Goal: Information Seeking & Learning: Find specific fact

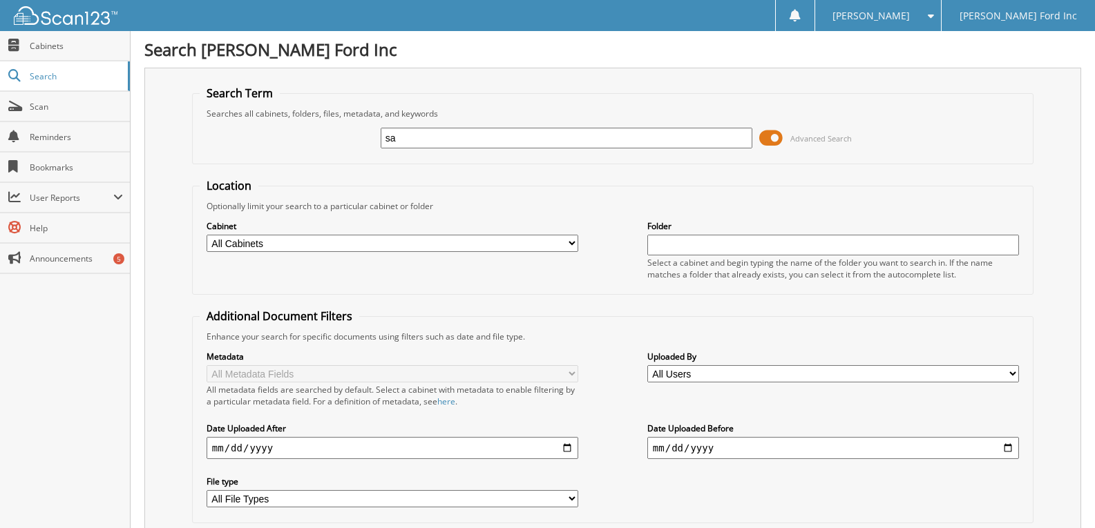
type input "s"
type input "27550"
click at [833, 138] on span "Advanced Search" at bounding box center [820, 138] width 61 height 10
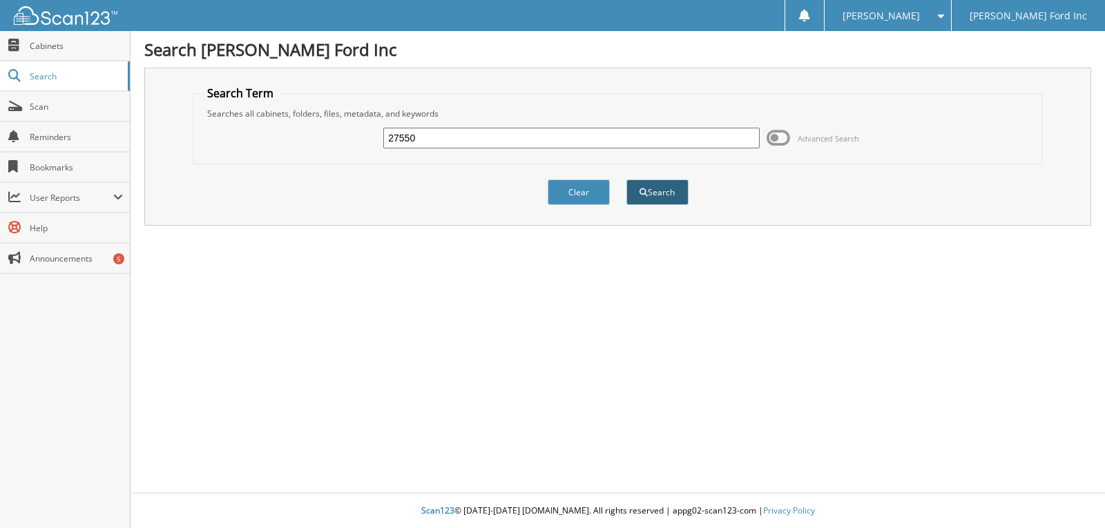
click at [662, 189] on button "Search" at bounding box center [658, 193] width 62 height 26
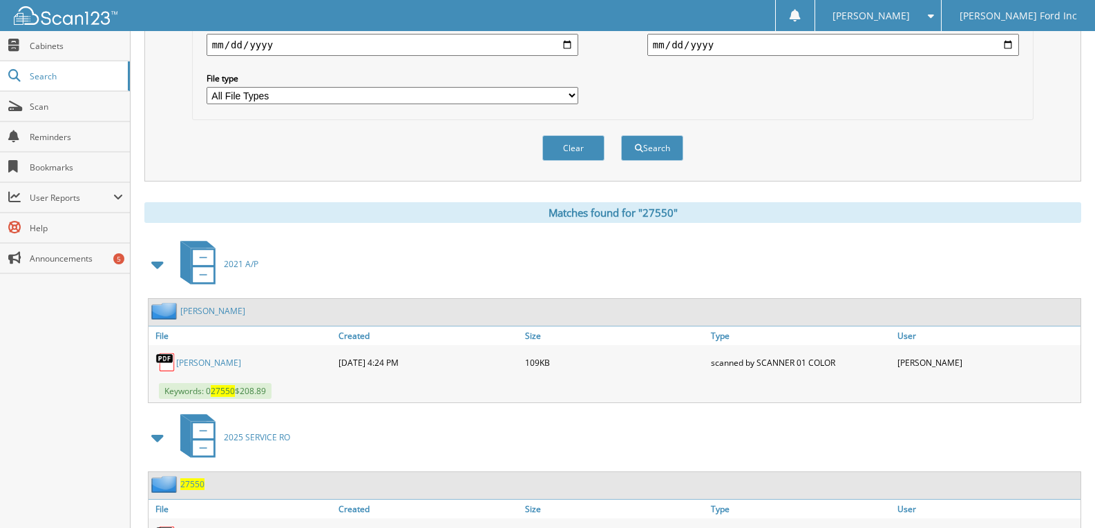
scroll to position [471, 0]
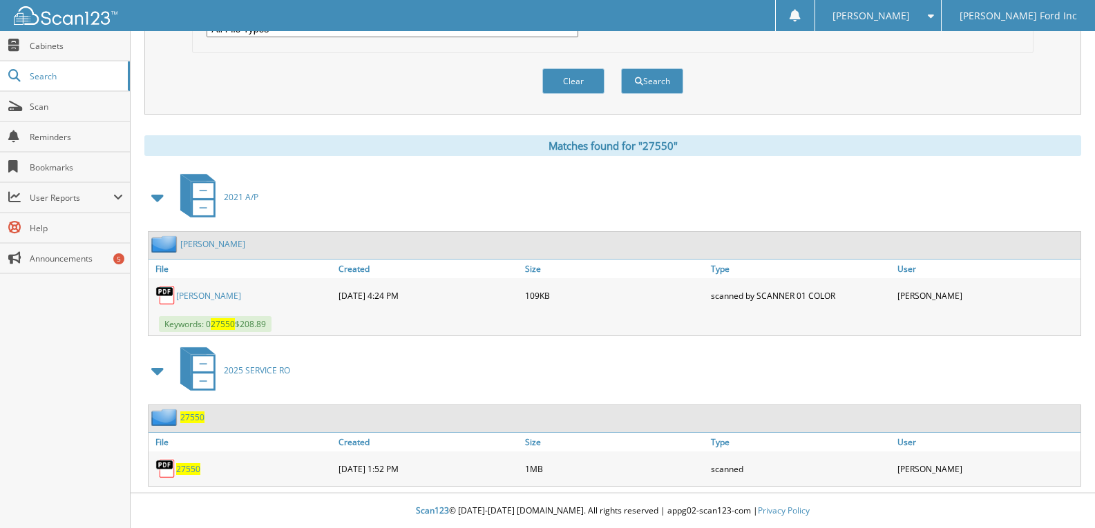
click at [186, 466] on span "27550" at bounding box center [188, 470] width 24 height 12
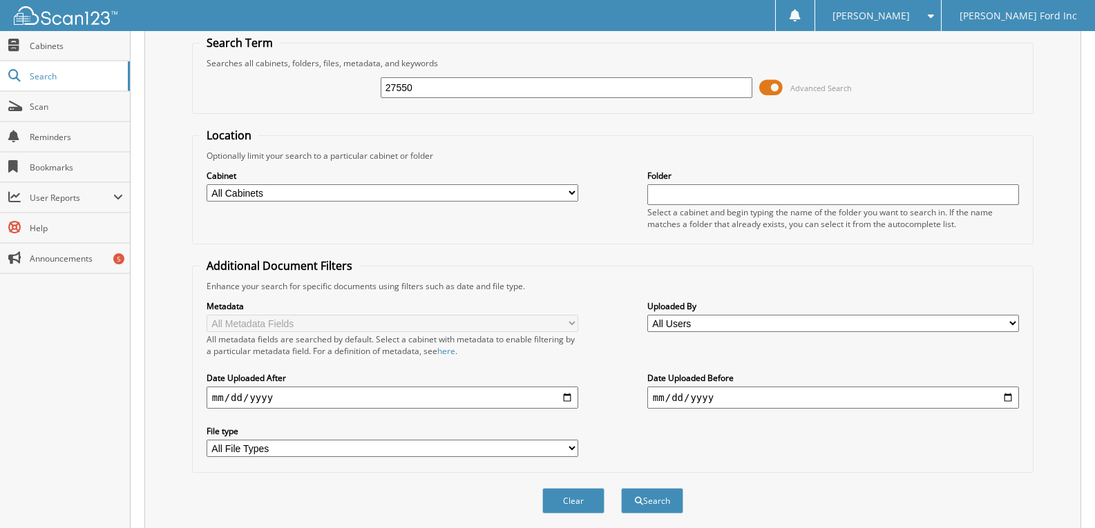
scroll to position [0, 0]
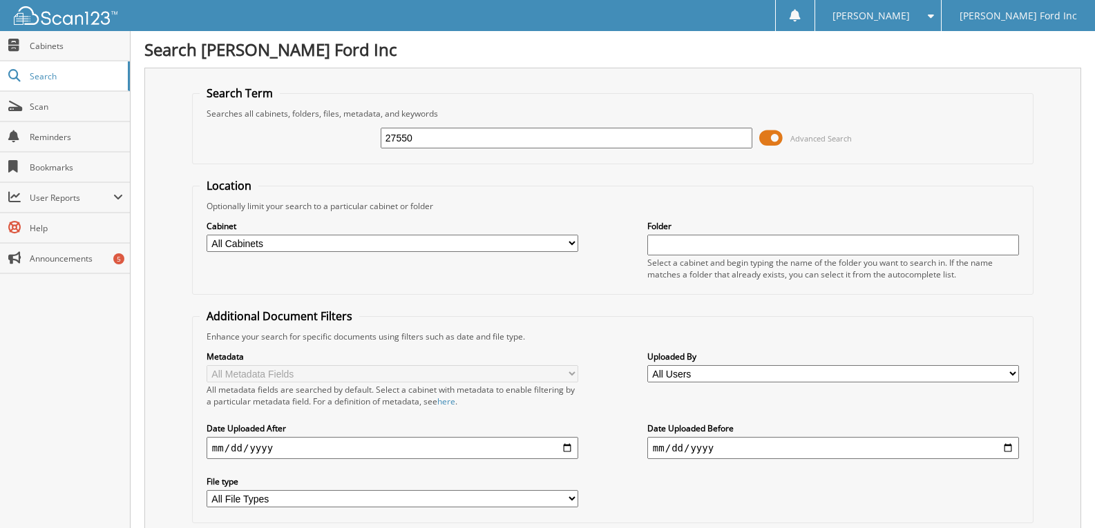
click at [432, 136] on input "27550" at bounding box center [567, 138] width 372 height 21
type input "2"
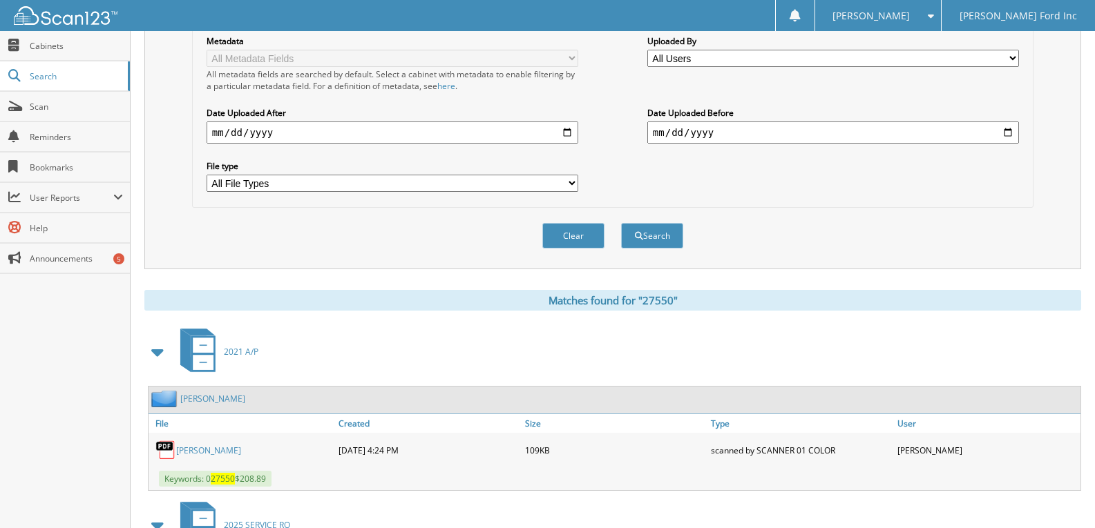
scroll to position [345, 0]
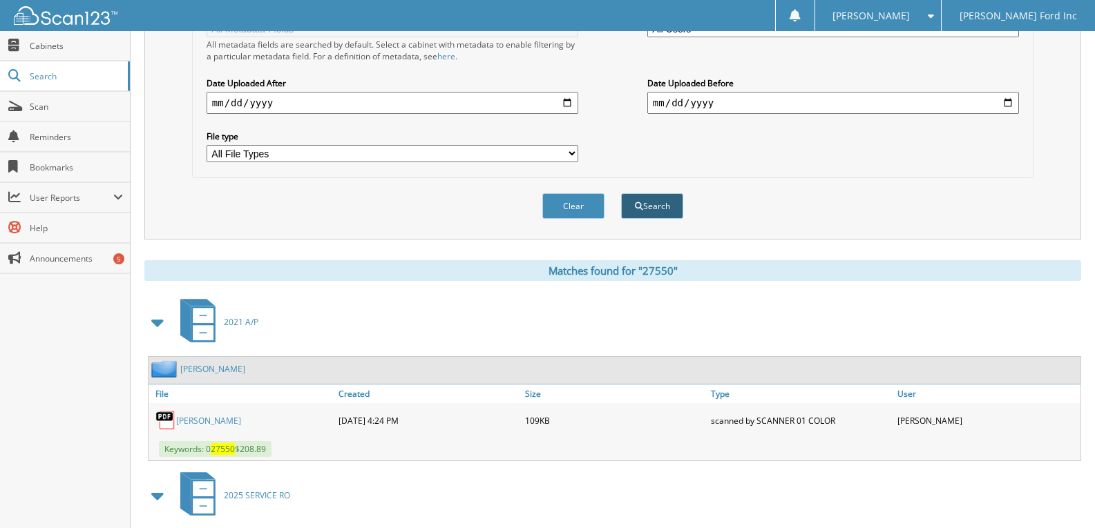
type input "[PERSON_NAME]"
click at [651, 210] on button "Search" at bounding box center [652, 206] width 62 height 26
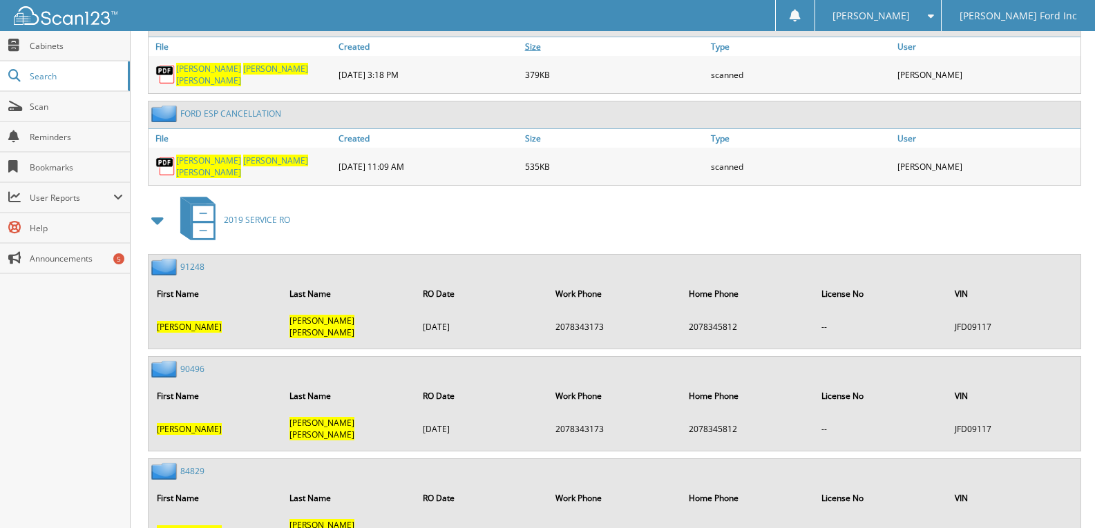
scroll to position [1105, 0]
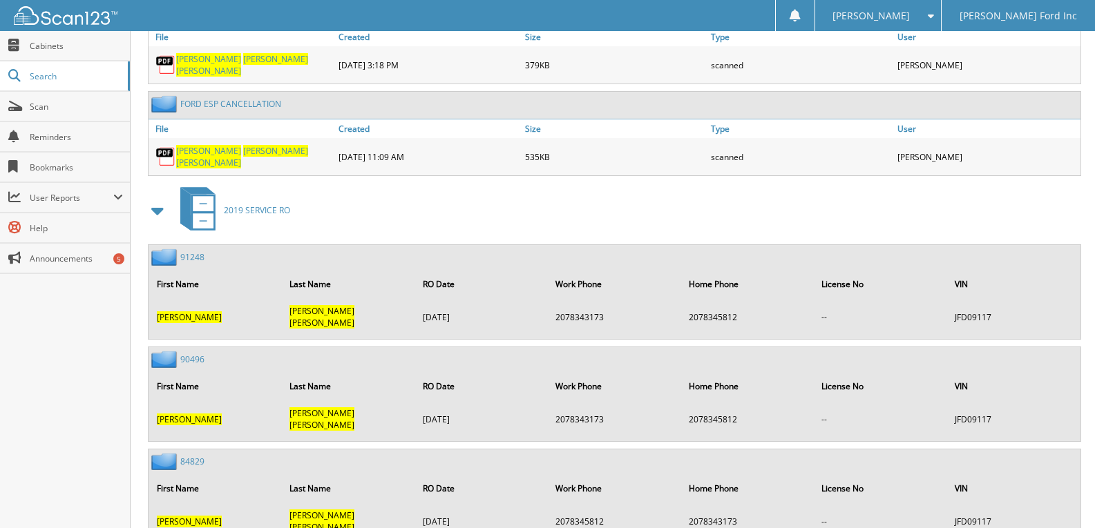
click at [178, 300] on td "[PERSON_NAME]" at bounding box center [215, 317] width 131 height 35
click at [178, 312] on span "[PERSON_NAME]" at bounding box center [189, 318] width 65 height 12
click at [162, 249] on img at bounding box center [165, 257] width 29 height 17
click at [198, 251] on link "91248" at bounding box center [192, 257] width 24 height 12
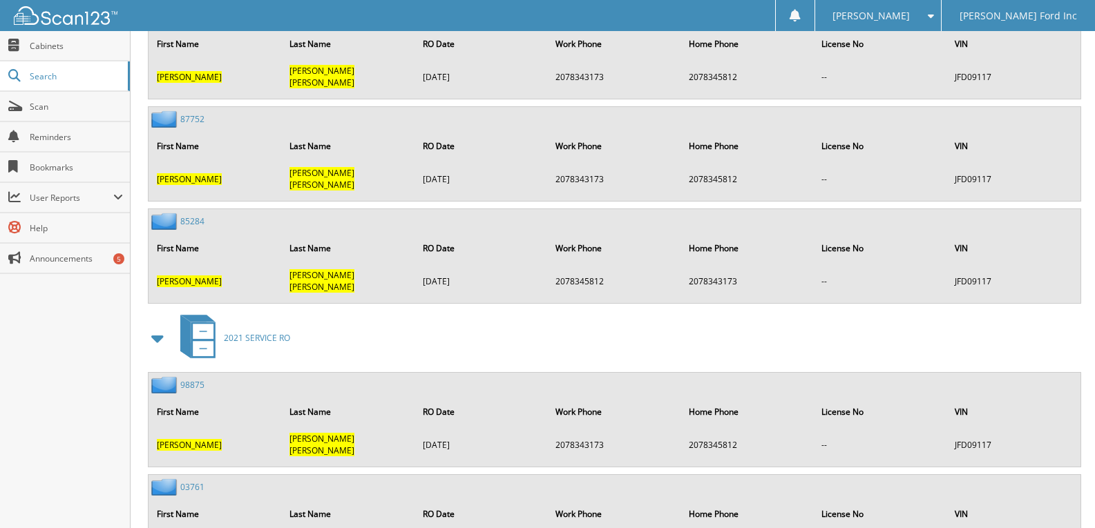
scroll to position [1865, 0]
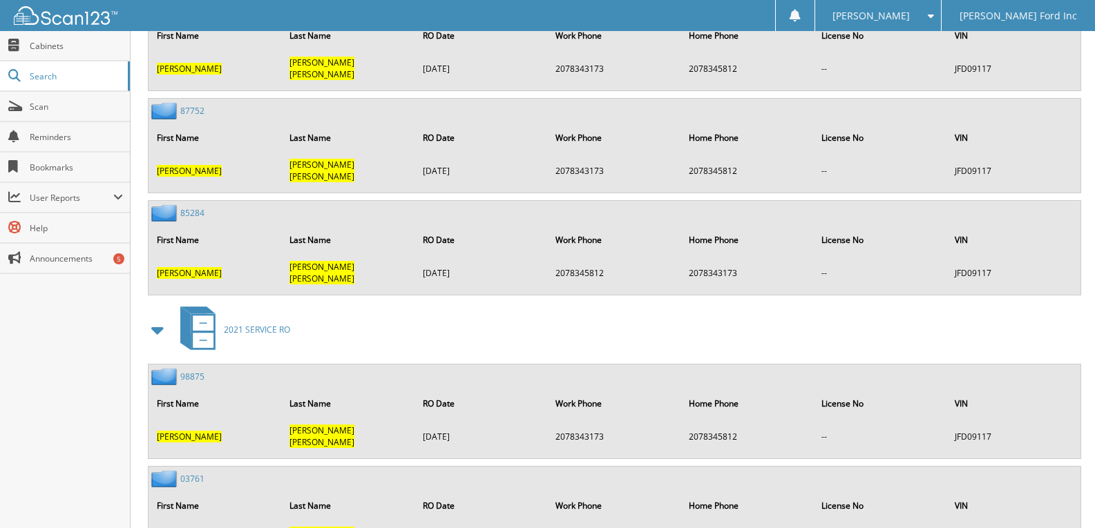
click at [187, 207] on link "85284" at bounding box center [192, 213] width 24 height 12
